Goal: Task Accomplishment & Management: Use online tool/utility

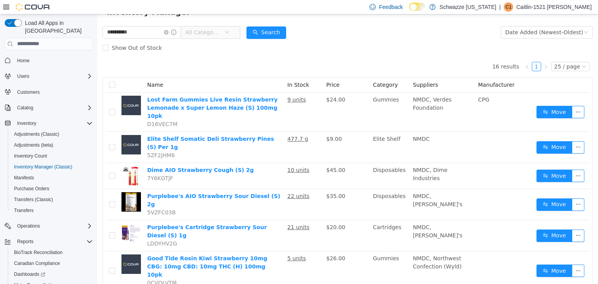
scroll to position [44, 0]
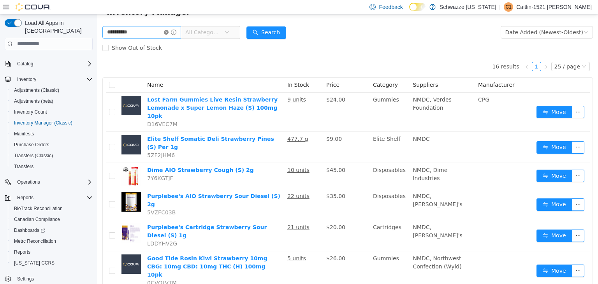
drag, startPoint x: 97, startPoint y: 14, endPoint x: 174, endPoint y: 33, distance: 79.3
click at [168, 33] on icon "icon: close-circle" at bounding box center [166, 32] width 5 height 5
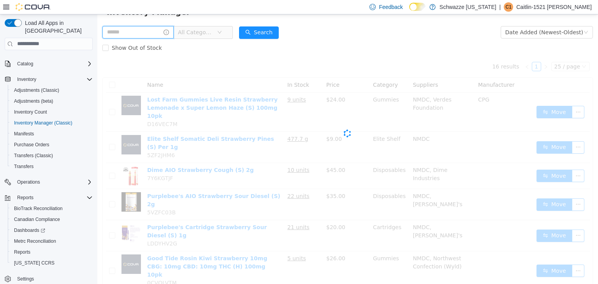
click at [144, 27] on input "text" at bounding box center [137, 32] width 71 height 12
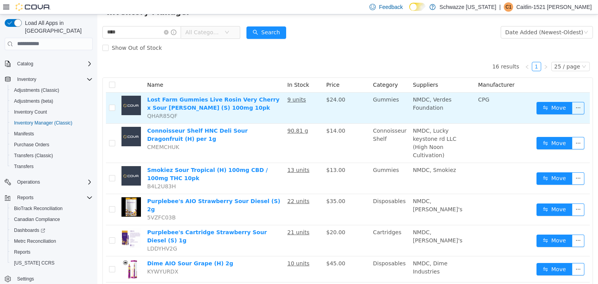
drag, startPoint x: 252, startPoint y: 63, endPoint x: 258, endPoint y: 94, distance: 31.4
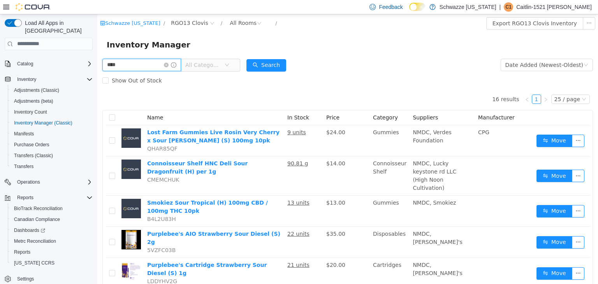
click at [148, 65] on input "****" at bounding box center [141, 64] width 79 height 12
type input "*"
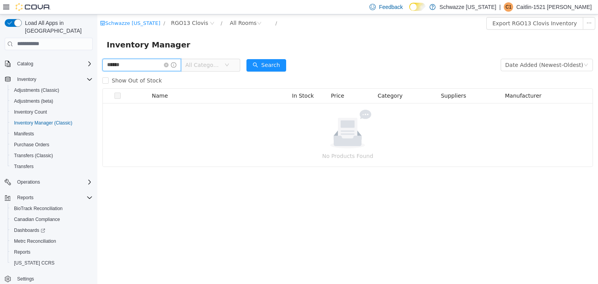
type input "******"
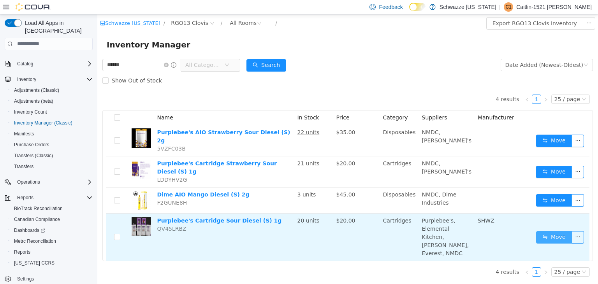
click at [554, 231] on button "Move" at bounding box center [554, 237] width 36 height 12
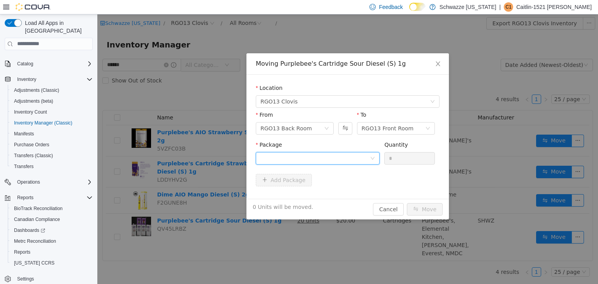
click at [364, 161] on div at bounding box center [314, 158] width 109 height 12
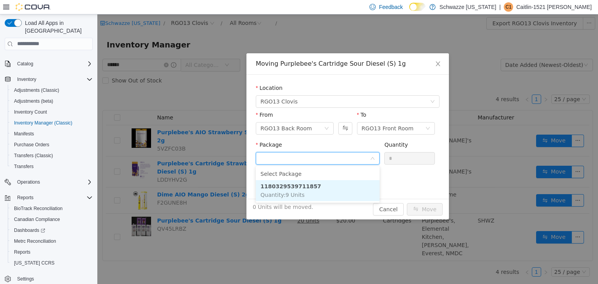
click at [286, 190] on li "1180329539711857 Quantity : 9 Units" at bounding box center [318, 190] width 124 height 21
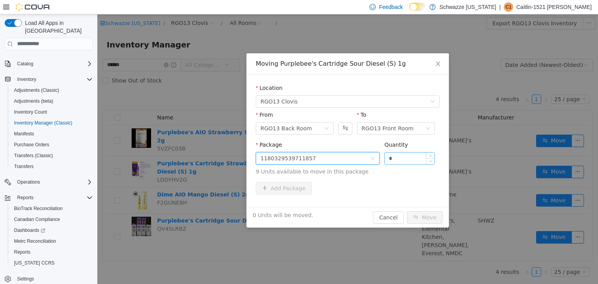
click at [409, 161] on input "*" at bounding box center [409, 158] width 50 height 12
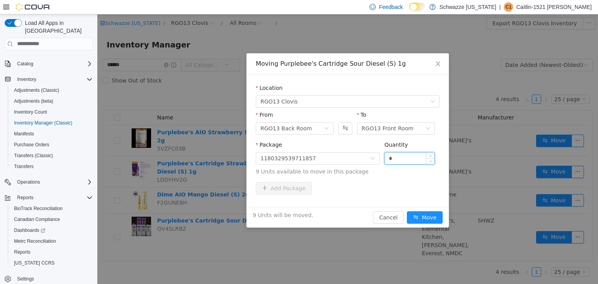
type input "*"
click at [407, 211] on button "Move" at bounding box center [425, 217] width 36 height 12
